Goal: Check status

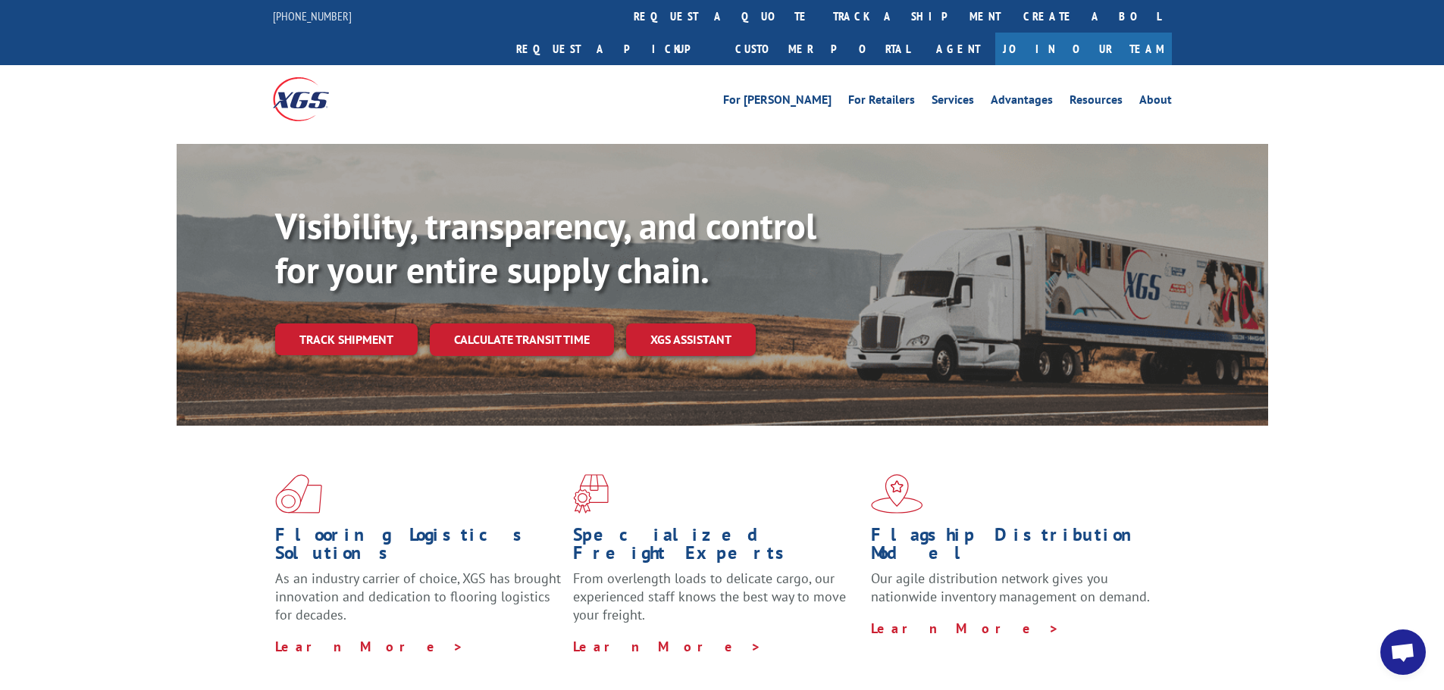
click at [1406, 648] on span "Open chat" at bounding box center [1402, 653] width 25 height 21
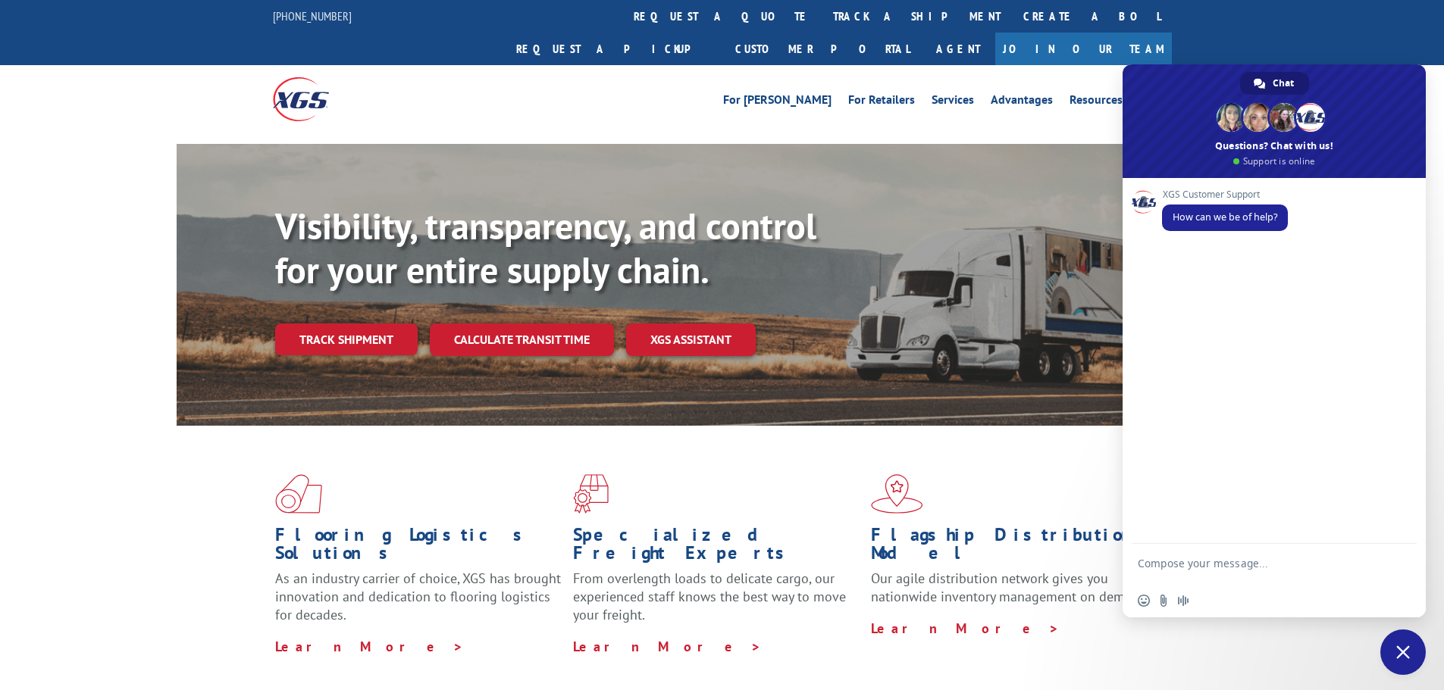
click at [1142, 572] on textarea "Compose your message..." at bounding box center [1256, 570] width 239 height 27
type textarea "Trying to find a PRO# ..."
click at [1391, 574] on span "Send" at bounding box center [1398, 565] width 25 height 25
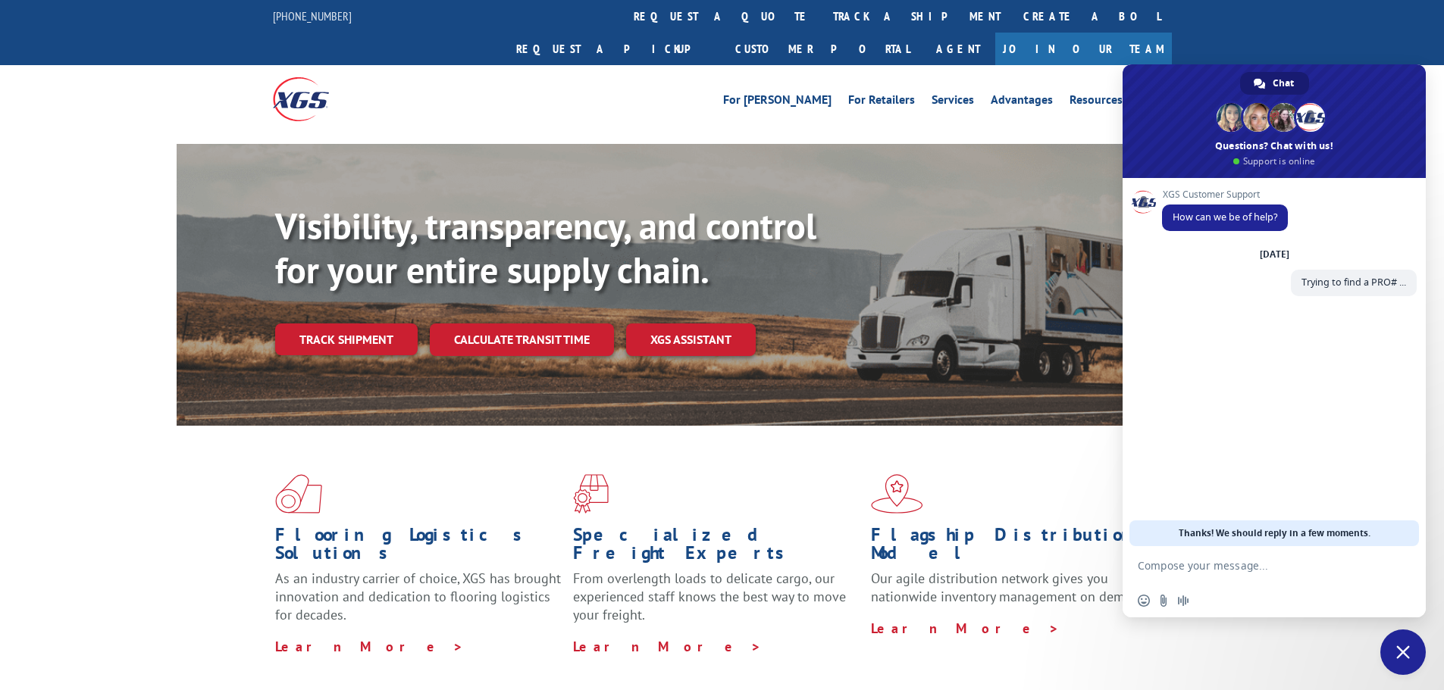
paste textarea "TPFS, INC [STREET_ADDRESS][PERSON_NAME] Estimated Pick Up: [DATE] Wasatch [STRE…"
type textarea "TPFS, INC [STREET_ADDRESS][PERSON_NAME] Estimated Pick Up: [DATE] Wasatch [STRE…"
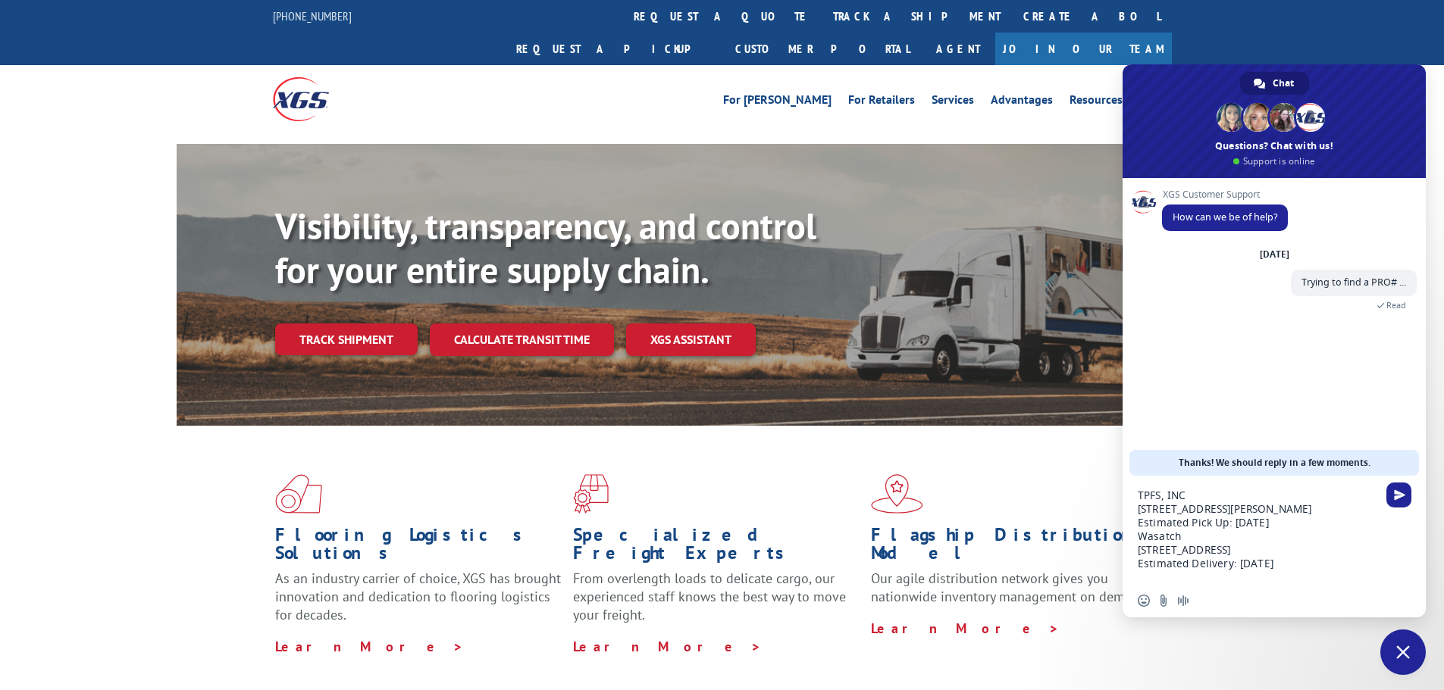
click at [1141, 554] on textarea "TPFS, INC [STREET_ADDRESS][PERSON_NAME] Estimated Pick Up: [DATE] Wasatch [STRE…" at bounding box center [1256, 536] width 239 height 95
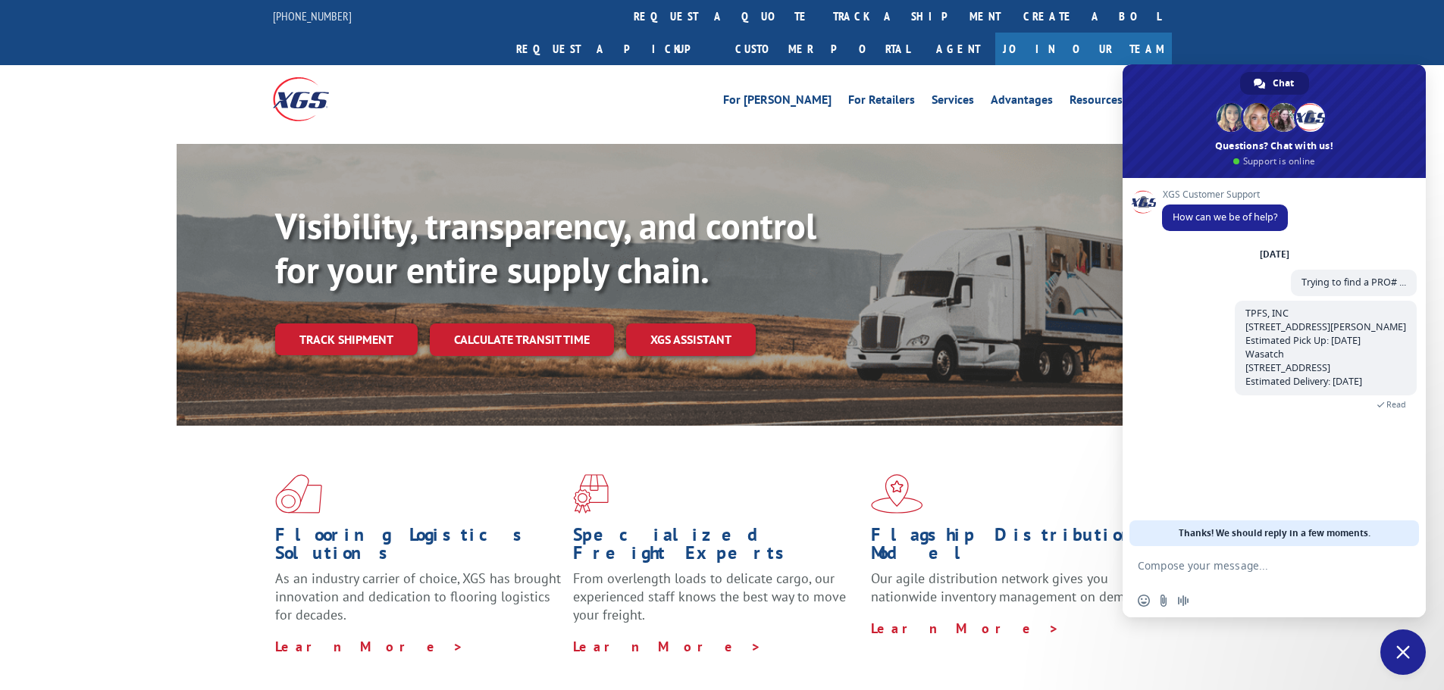
click at [1172, 579] on form at bounding box center [1256, 566] width 239 height 41
paste textarea "CUSTOMER PO#: [PHONE_NUMBER] LBB BOL: 2074060 / 1069118 TPFS BOL: 629919"
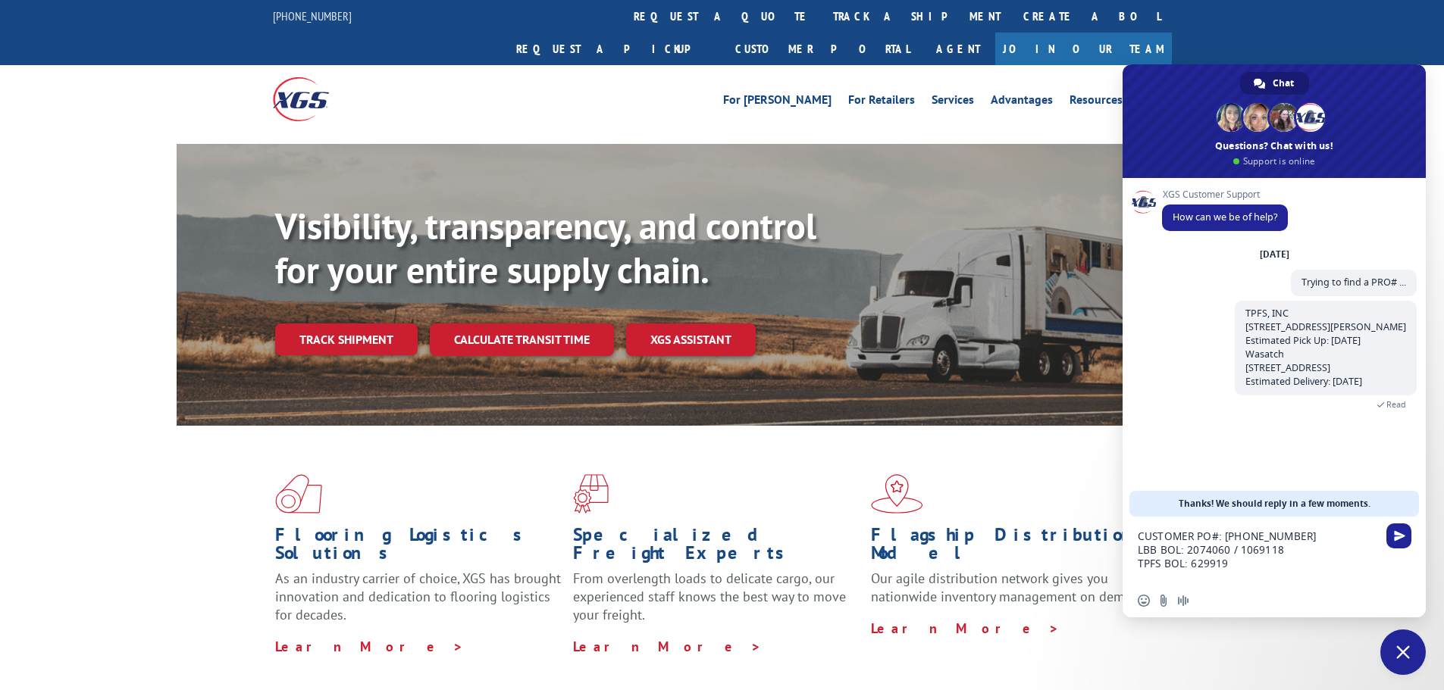
type textarea "CUSTOMER PO#: [PHONE_NUMBER] LBB BOL: 2074060 / 1069118 TPFS BOL: 629919"
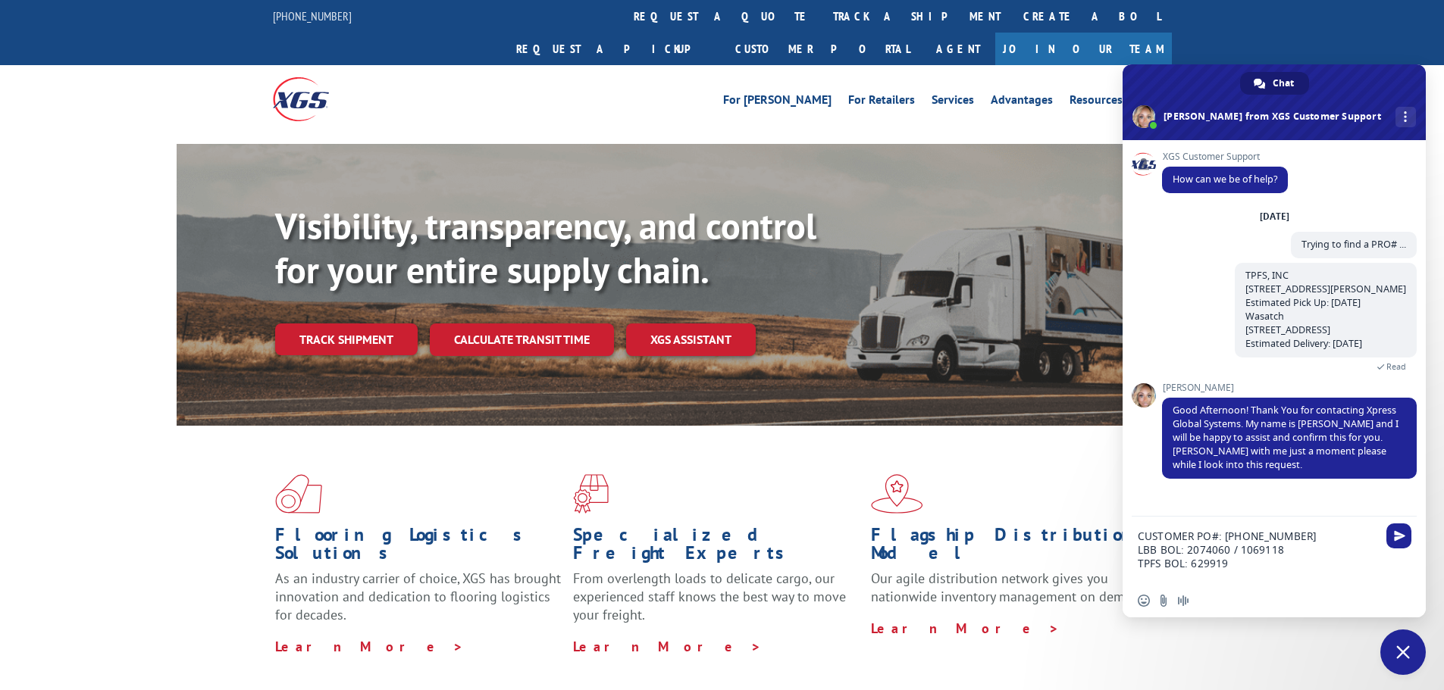
drag, startPoint x: 1235, startPoint y: 569, endPoint x: 1127, endPoint y: 540, distance: 112.3
click at [1127, 540] on div "CUSTOMER PO#: [PHONE_NUMBER] LBB BOL: 2074060 / 1069118 TPFS BOL: 629919" at bounding box center [1273, 552] width 303 height 70
drag, startPoint x: 1160, startPoint y: 558, endPoint x: 1152, endPoint y: 565, distance: 10.8
click at [1152, 565] on textarea "Compose your message..." at bounding box center [1256, 566] width 239 height 14
paste textarea "BlueGrace #: BG1021631925 CUSTOMER PO#: [PHONE_NUMBER] LBB BOL: 2074060 / 10691…"
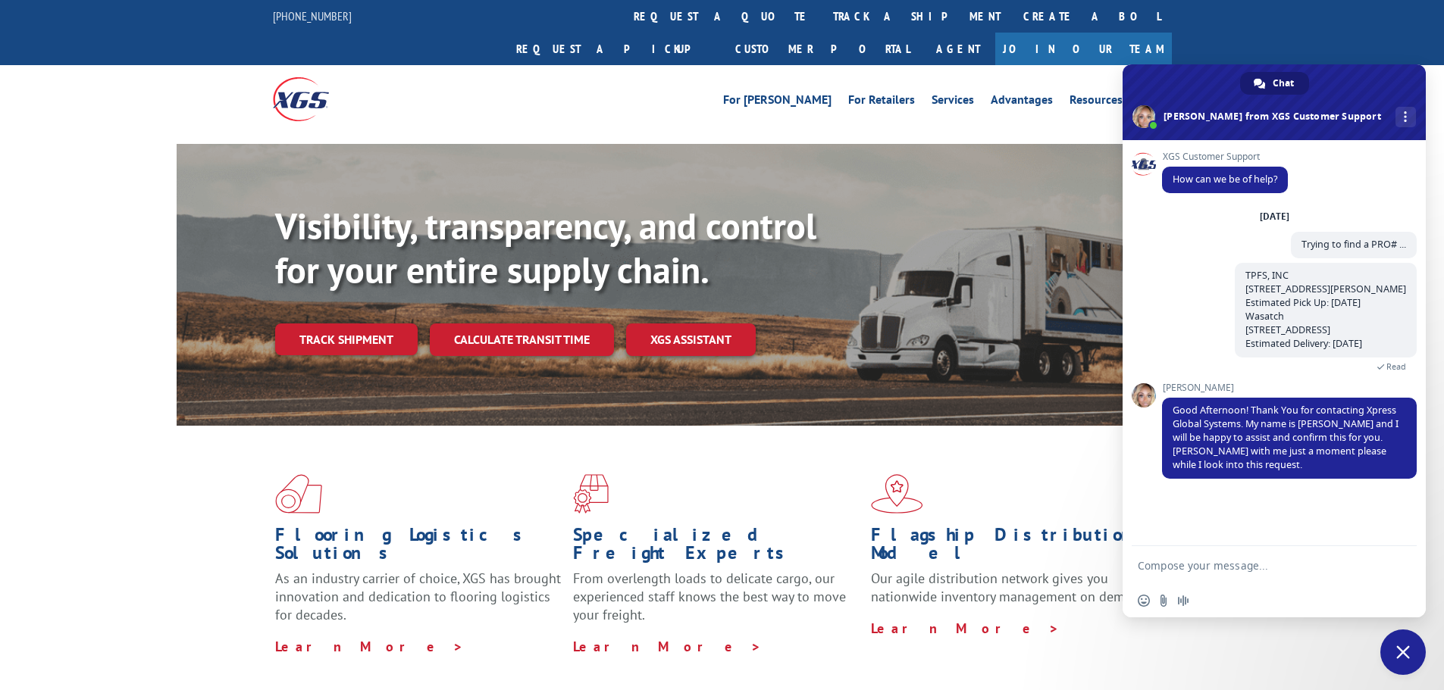
type textarea "BlueGrace #: BG1021631925 CUSTOMER PO#: [PHONE_NUMBER] LBB BOL: 2074060 / 10691…"
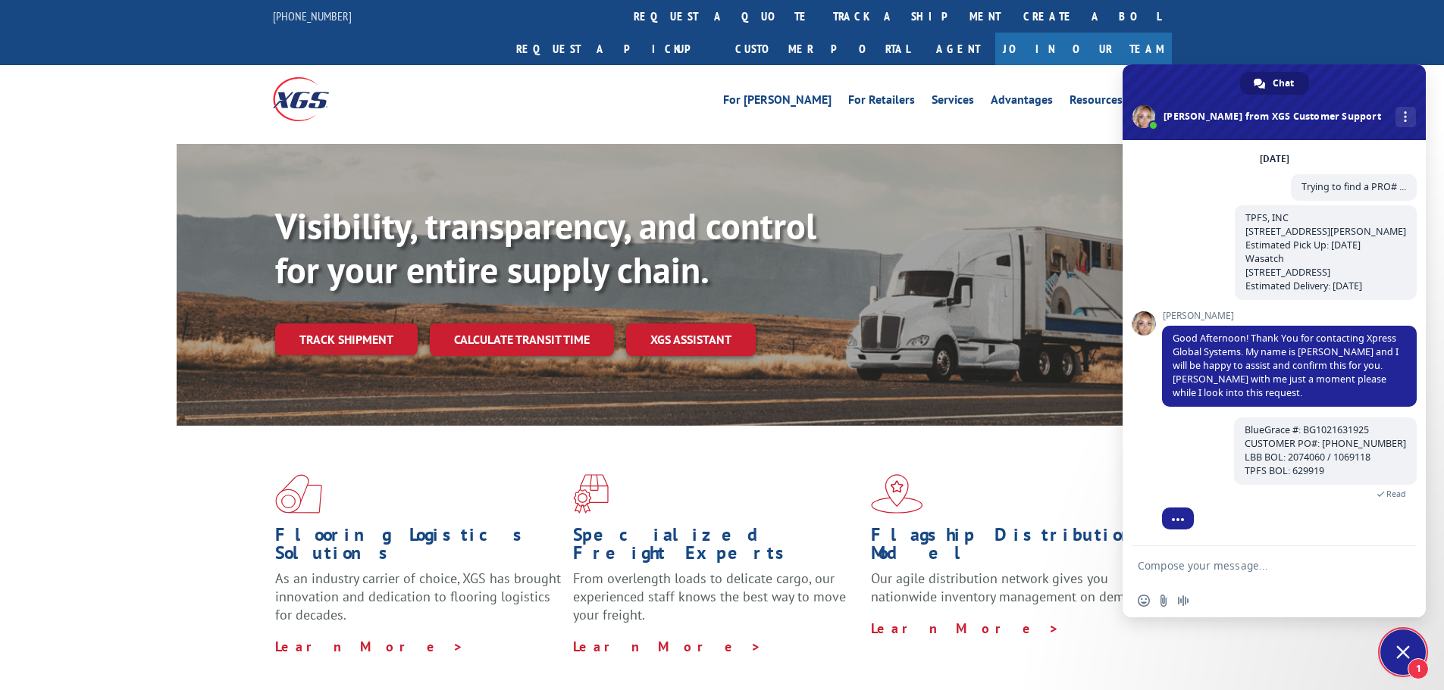
scroll to position [94, 0]
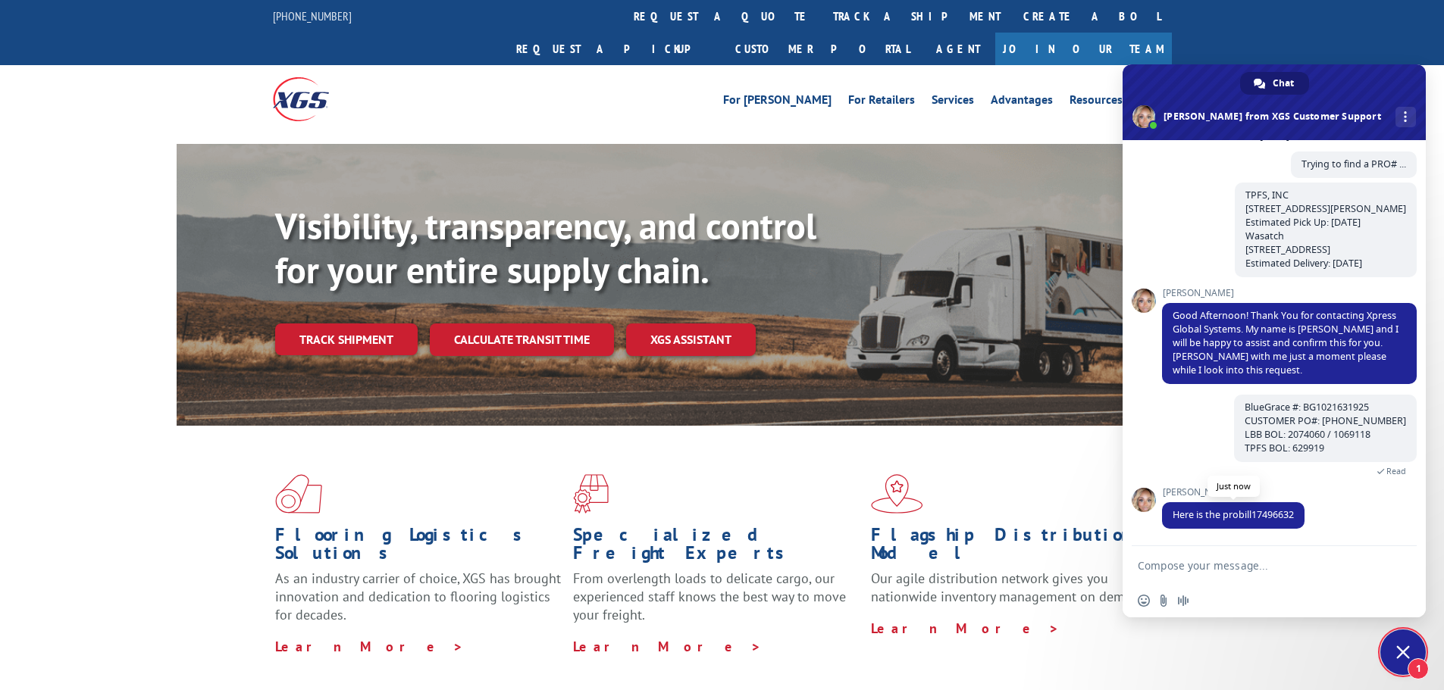
click at [1274, 518] on span "Here is the probill17496632" at bounding box center [1232, 514] width 121 height 13
click at [1289, 508] on span "Here is the probill17496632" at bounding box center [1232, 514] width 121 height 13
click at [1280, 515] on span "Here is the probill17496632" at bounding box center [1232, 514] width 121 height 13
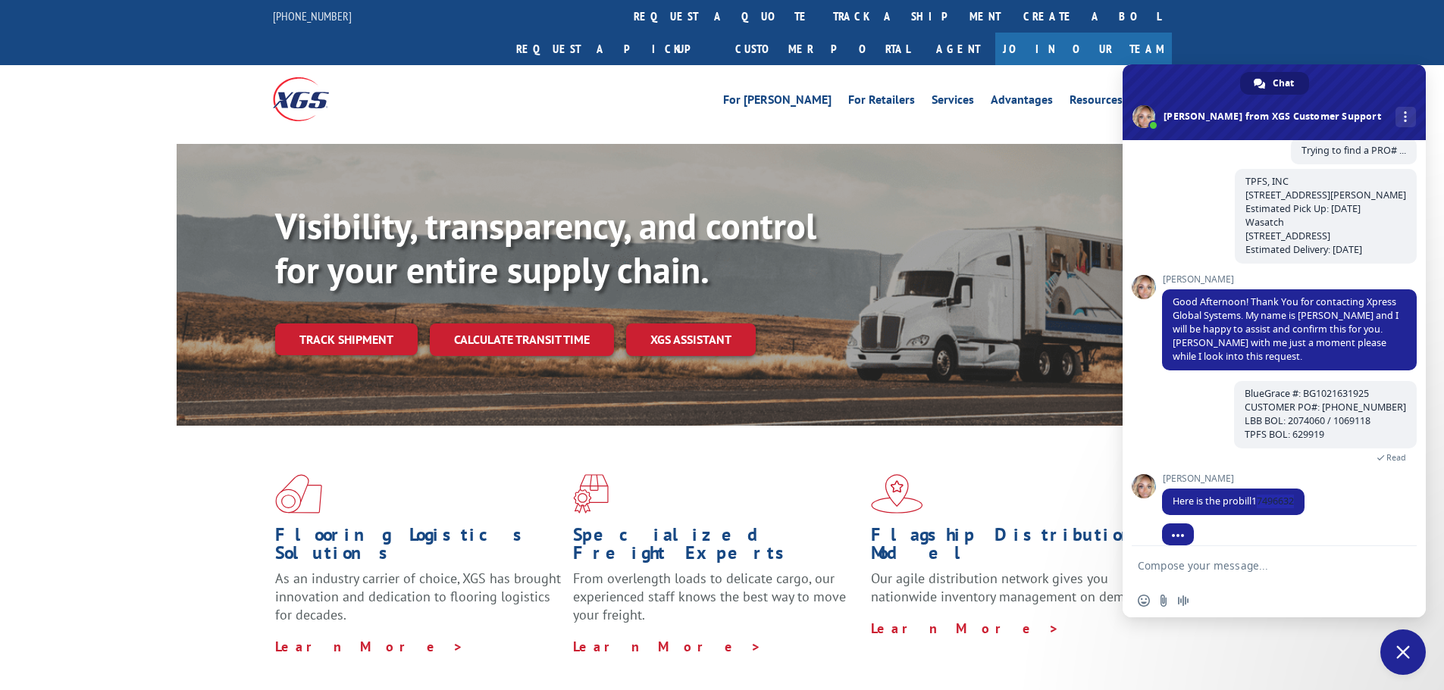
scroll to position [124, 0]
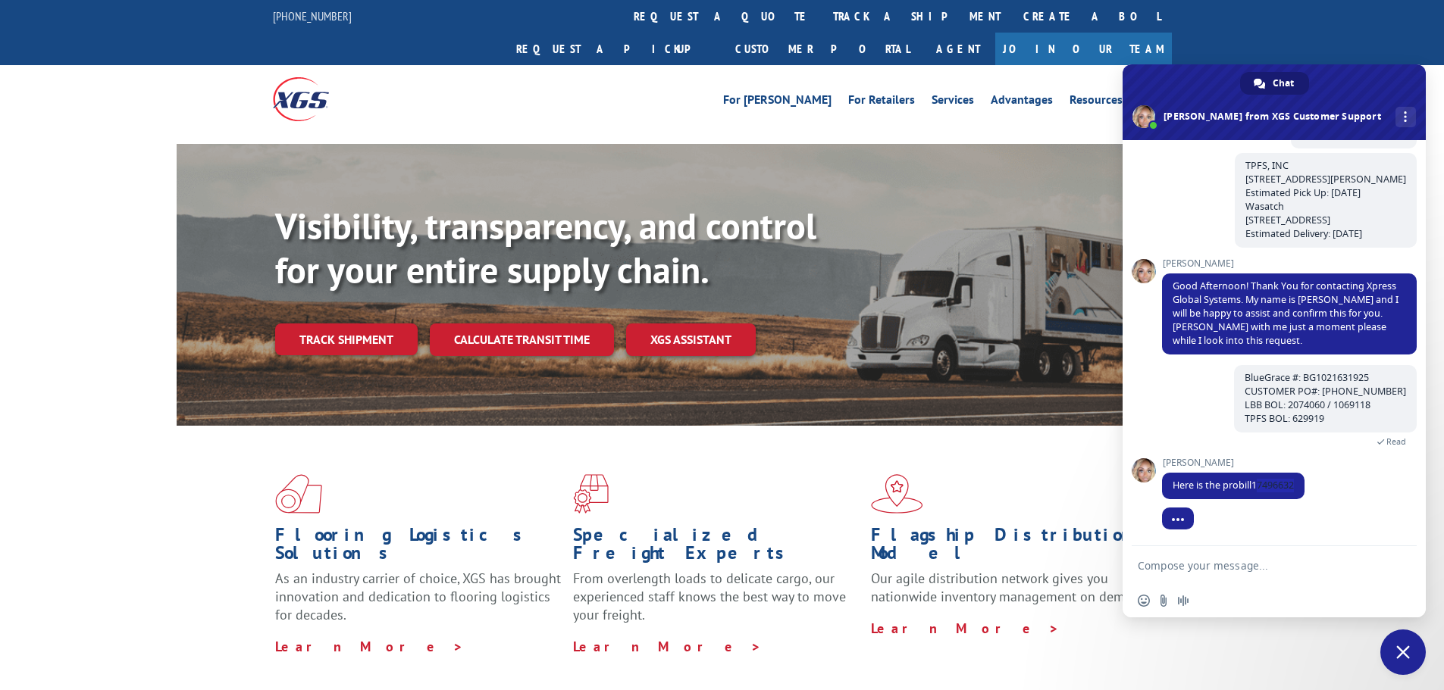
drag, startPoint x: 1256, startPoint y: 515, endPoint x: 1297, endPoint y: 515, distance: 40.9
click at [1297, 515] on div "Ashlee Here is the probill17496632 A few seconds ago" at bounding box center [1289, 487] width 255 height 58
paste textarea "629919"
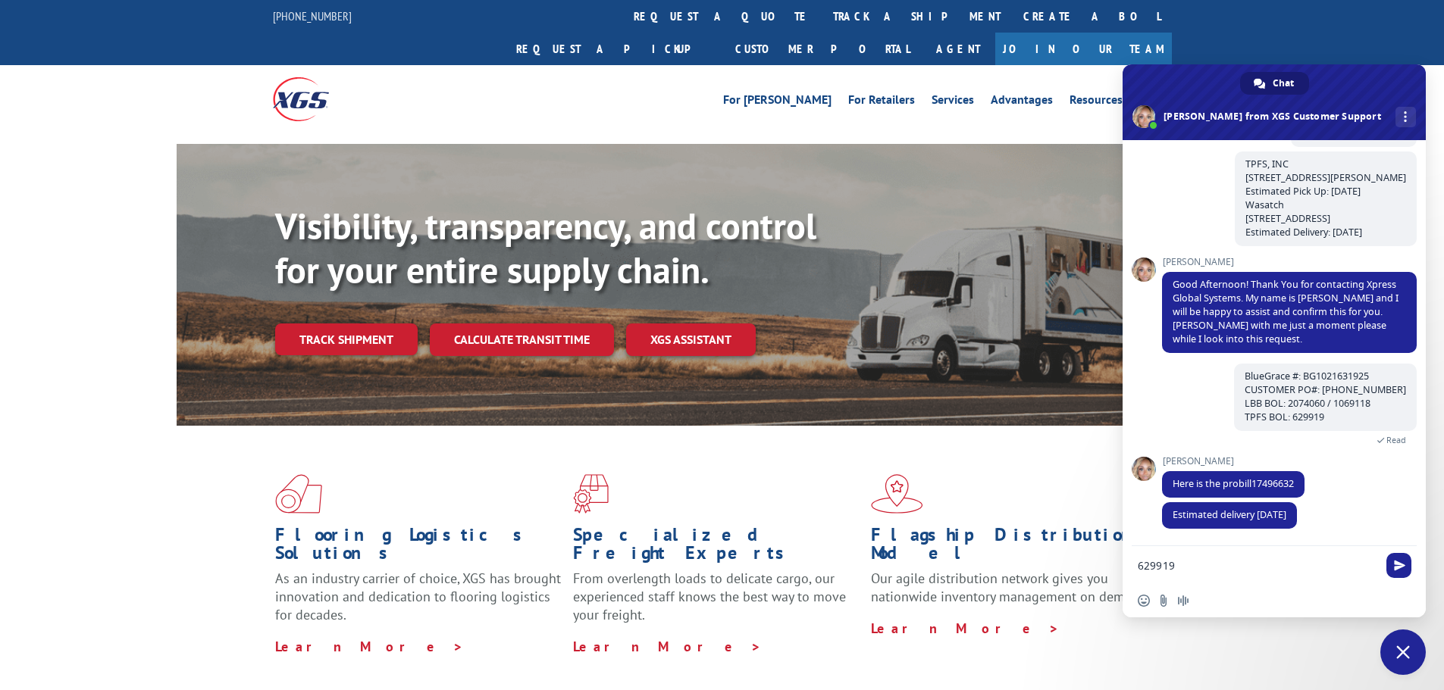
drag, startPoint x: 1182, startPoint y: 562, endPoint x: 1117, endPoint y: 571, distance: 65.7
drag, startPoint x: 1195, startPoint y: 567, endPoint x: 1130, endPoint y: 569, distance: 65.2
click at [1130, 569] on div "17496632" at bounding box center [1273, 566] width 303 height 41
type textarea "17496632"
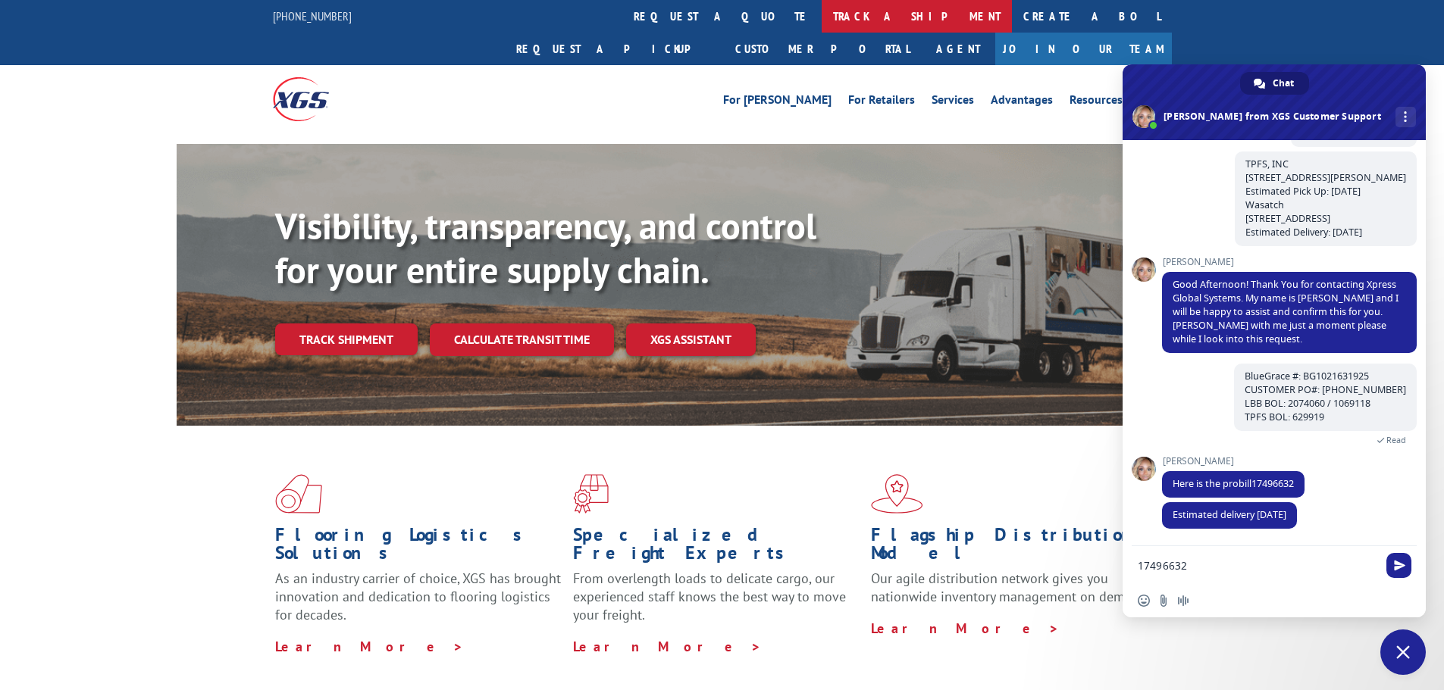
click at [821, 16] on link "track a shipment" at bounding box center [916, 16] width 190 height 33
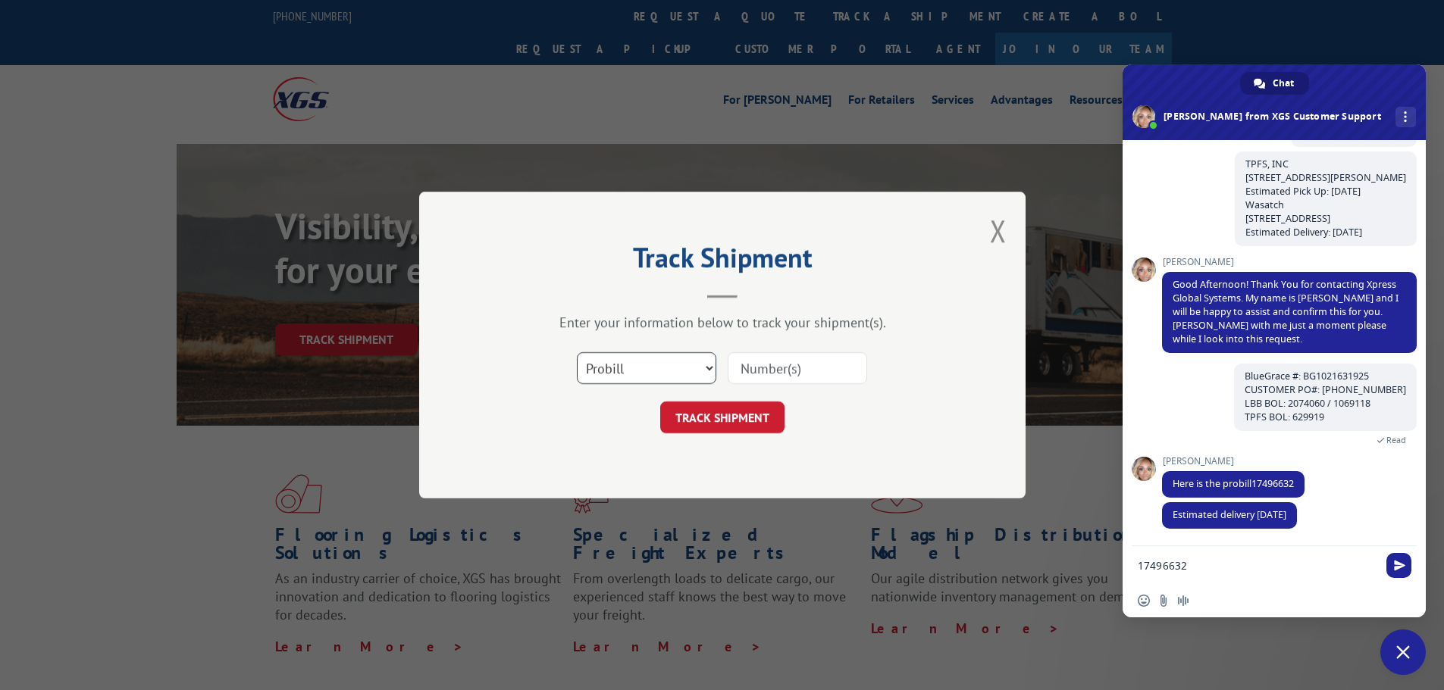
click at [594, 369] on select "Select category... Probill BOL PO" at bounding box center [646, 368] width 139 height 32
drag, startPoint x: 594, startPoint y: 369, endPoint x: 836, endPoint y: 364, distance: 241.8
click at [836, 364] on input at bounding box center [796, 368] width 139 height 32
paste input "17496632"
type input "17496632"
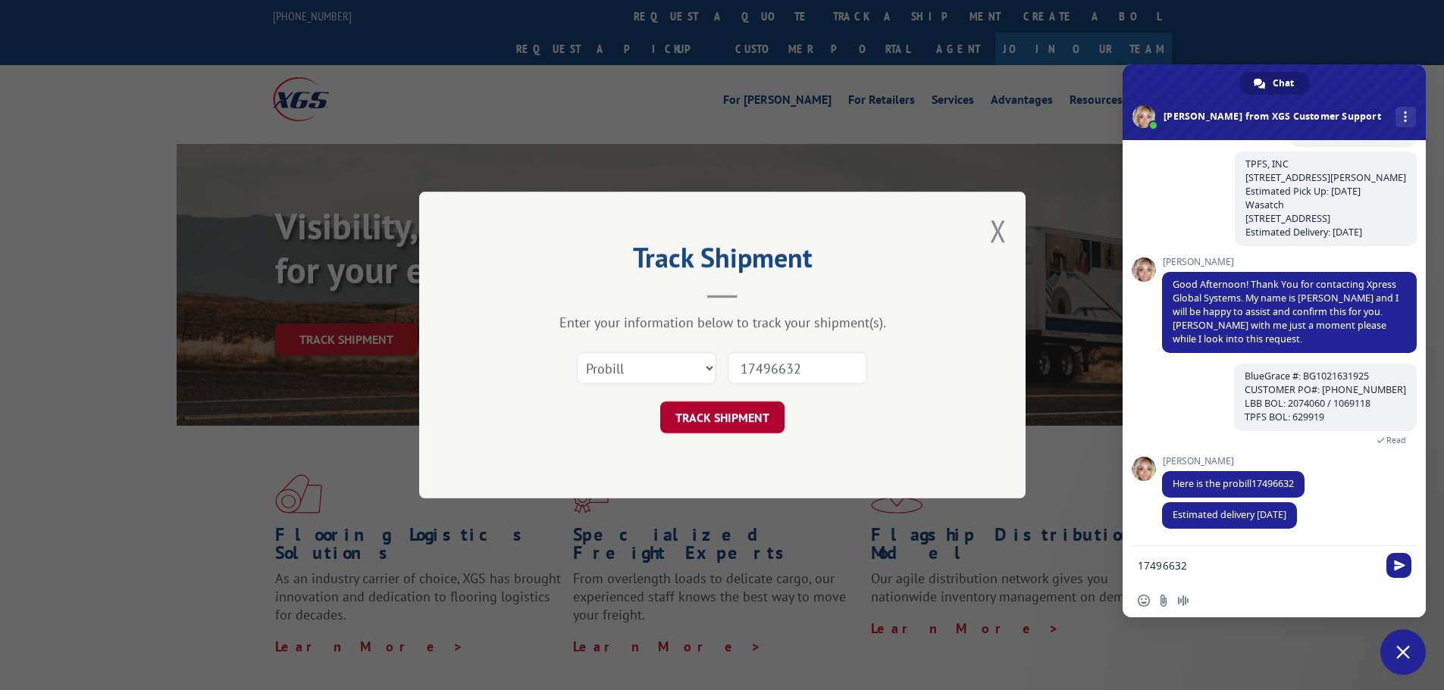
click at [732, 405] on button "TRACK SHIPMENT" at bounding box center [722, 418] width 124 height 32
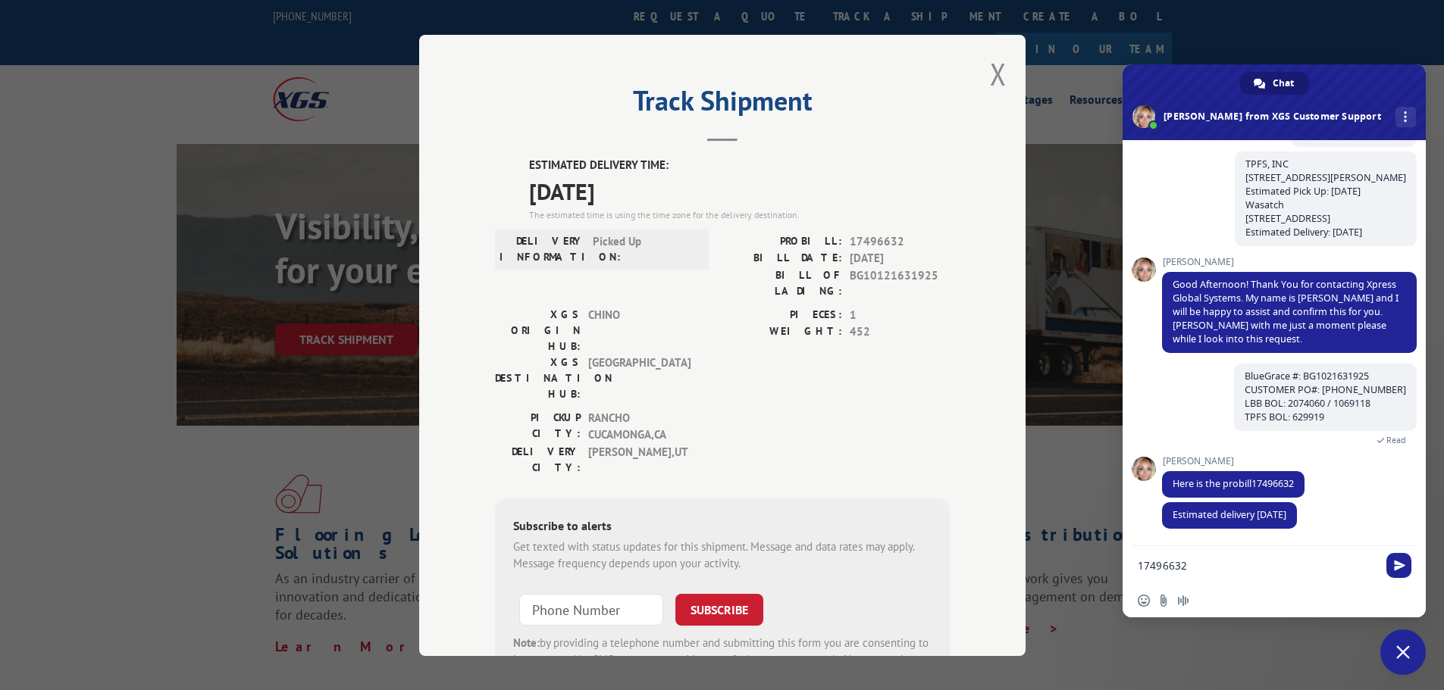
click at [1179, 577] on form "17496632" at bounding box center [1256, 566] width 239 height 41
drag, startPoint x: 1197, startPoint y: 566, endPoint x: 1117, endPoint y: 567, distance: 79.6
type textarea "Thank you. Very nice work!"
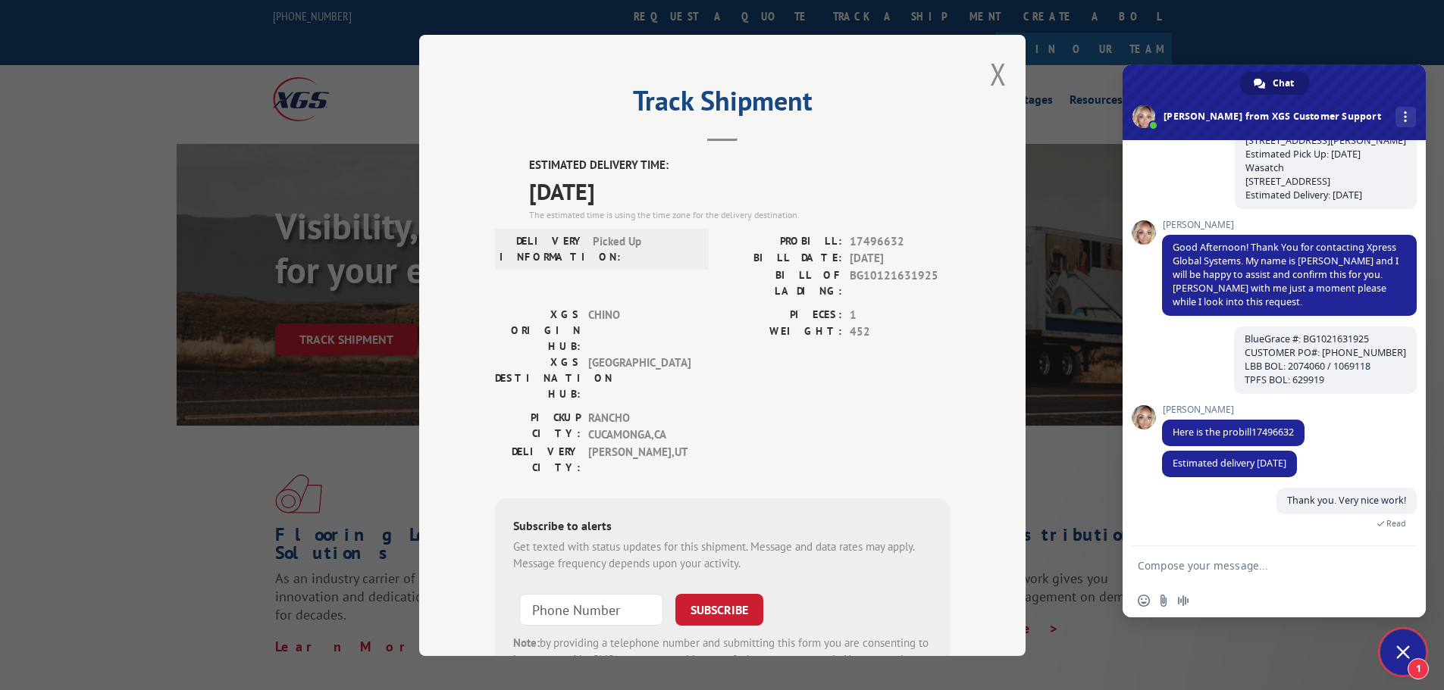
scroll to position [180, 0]
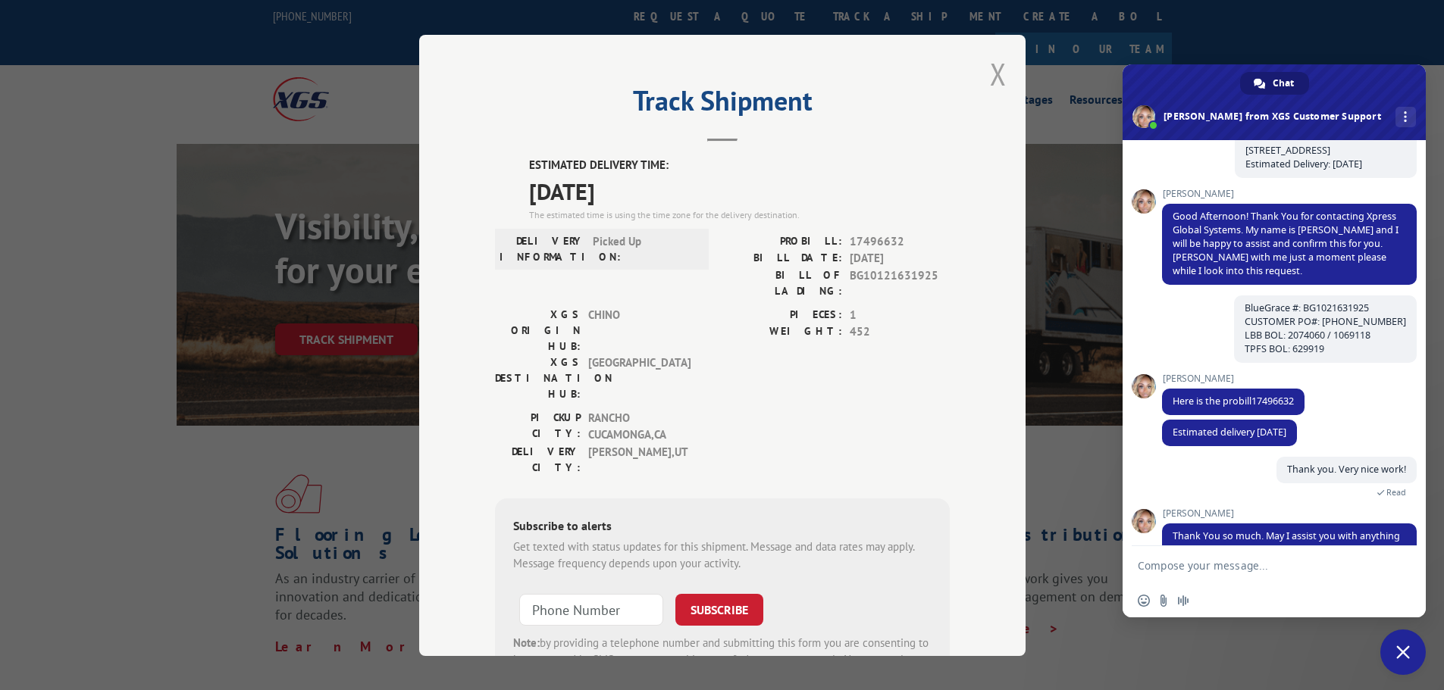
click at [990, 73] on button "Close modal" at bounding box center [998, 74] width 17 height 40
